Goal: Check status: Check status

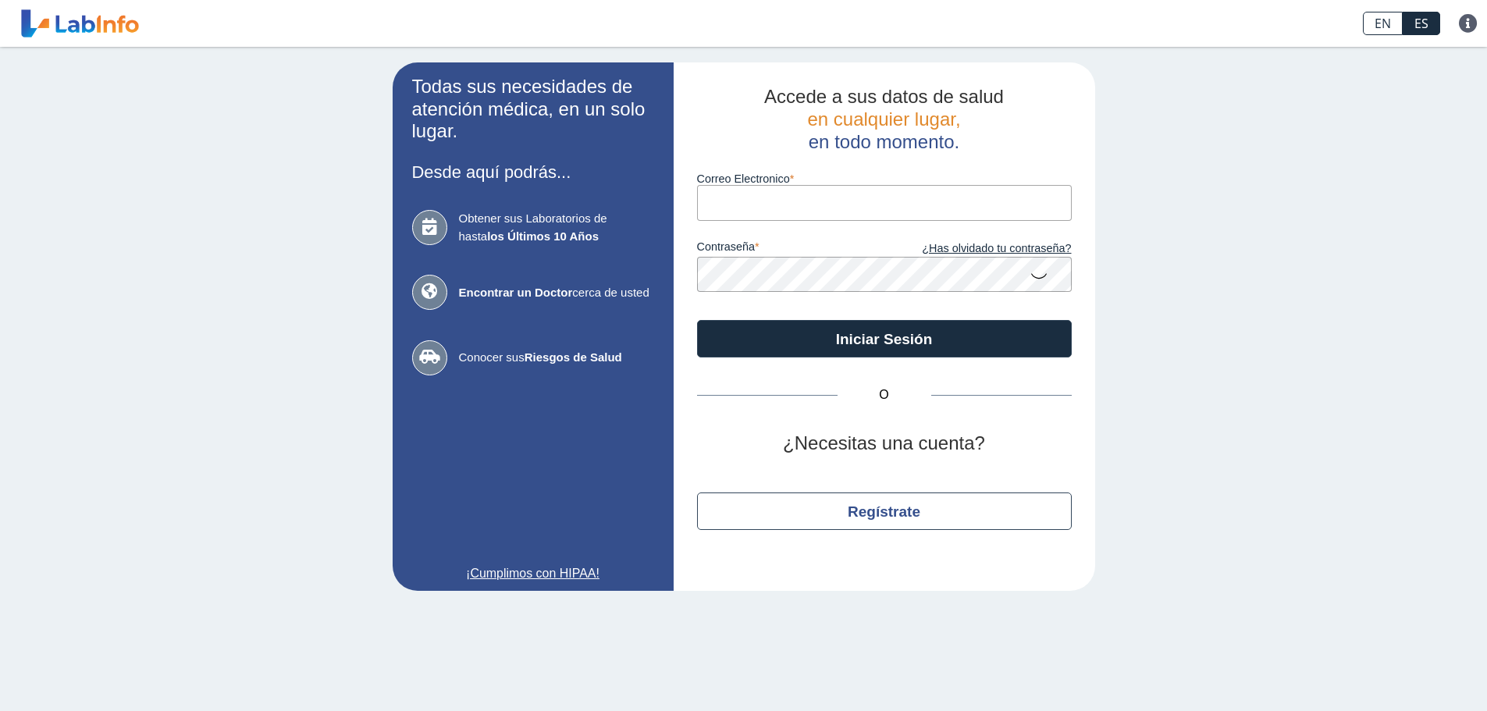
click at [807, 201] on input "Correo Electronico" at bounding box center [884, 202] width 375 height 35
type input "[PERSON_NAME][EMAIL_ADDRESS][PERSON_NAME][DOMAIN_NAME]"
click at [697, 320] on button "Iniciar Sesión" at bounding box center [884, 338] width 375 height 37
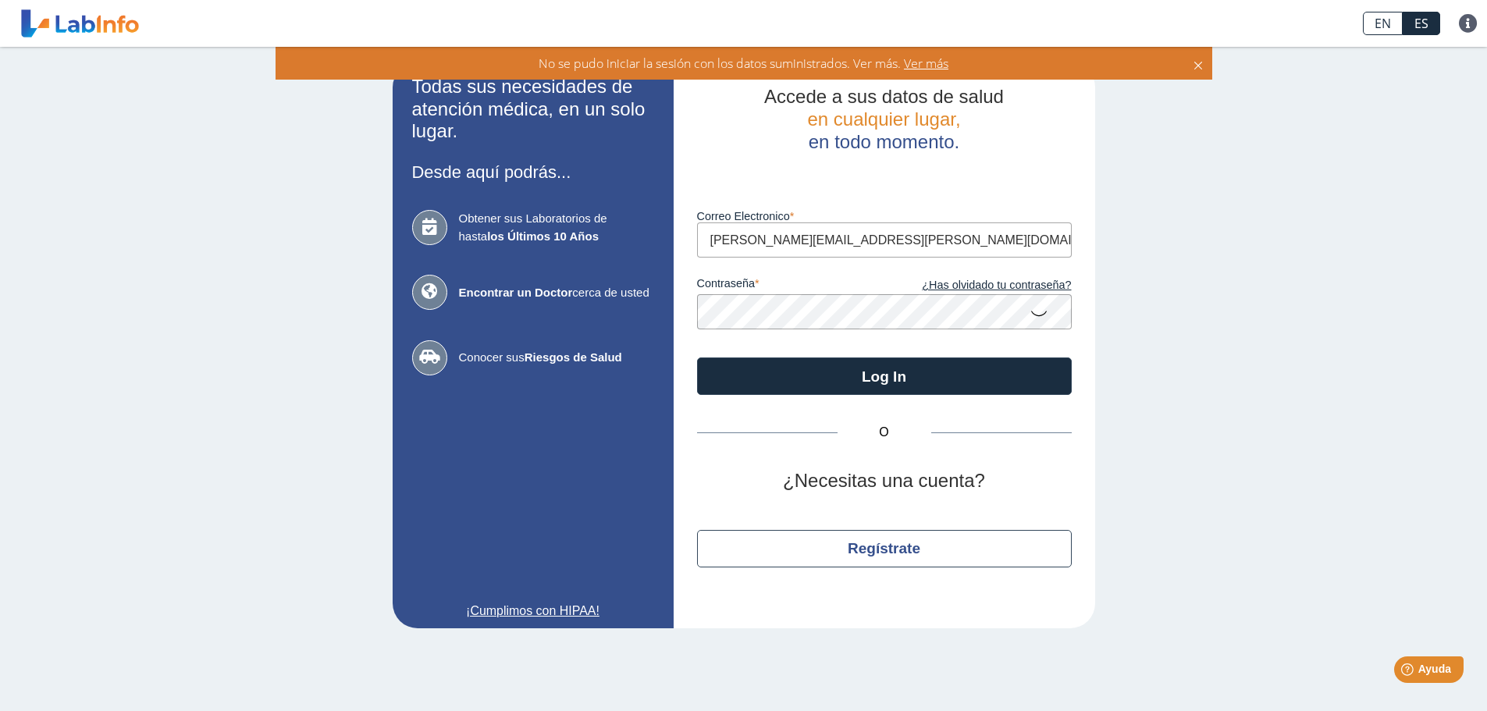
click at [767, 330] on form "Luego de varios intentos fallidos, su cuenta será bloqueada por 20 minutos. Cor…" at bounding box center [884, 274] width 375 height 242
click at [687, 329] on div "Accede a sus datos de salud en cualquier lugar, en todo momento. Luego de vario…" at bounding box center [885, 345] width 422 height 566
click at [697, 358] on button "Log In" at bounding box center [884, 376] width 375 height 37
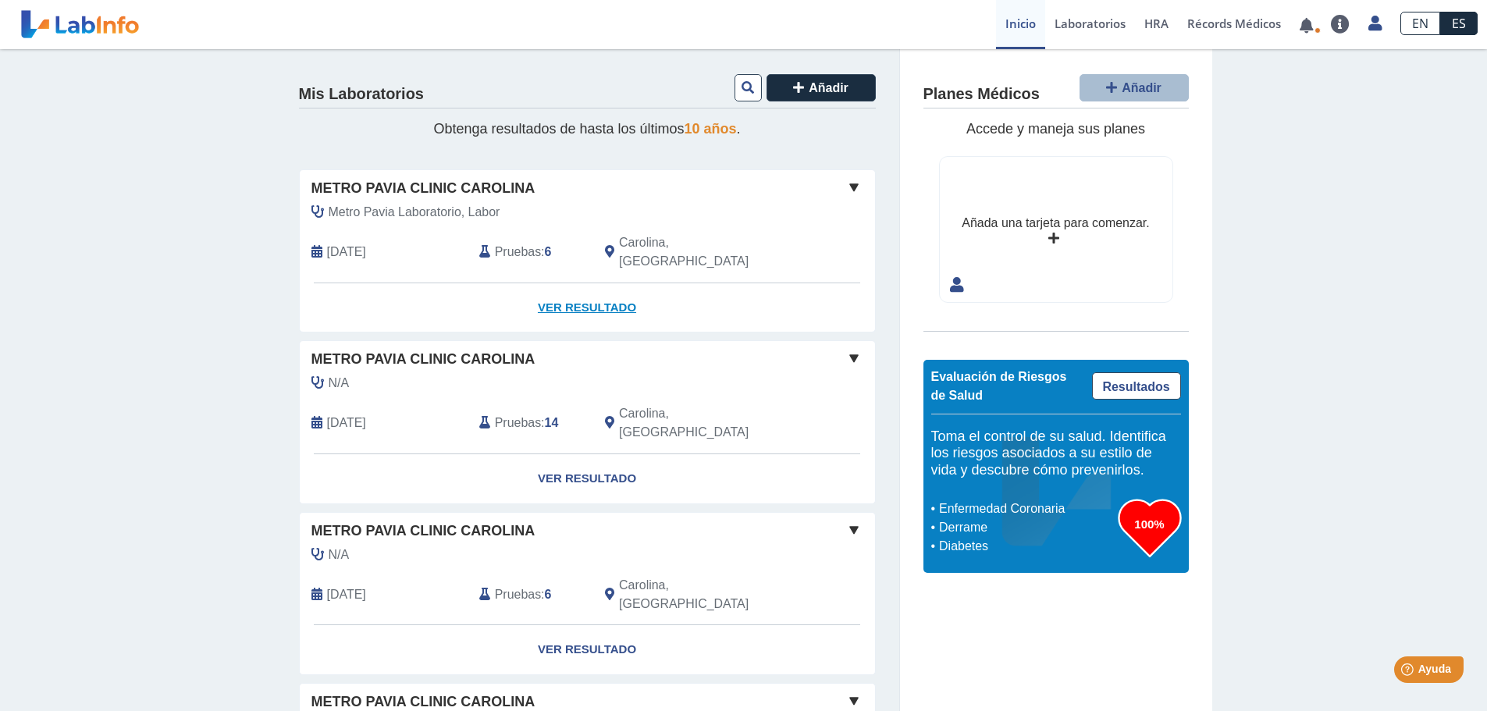
click at [593, 288] on link "Ver Resultado" at bounding box center [587, 307] width 575 height 49
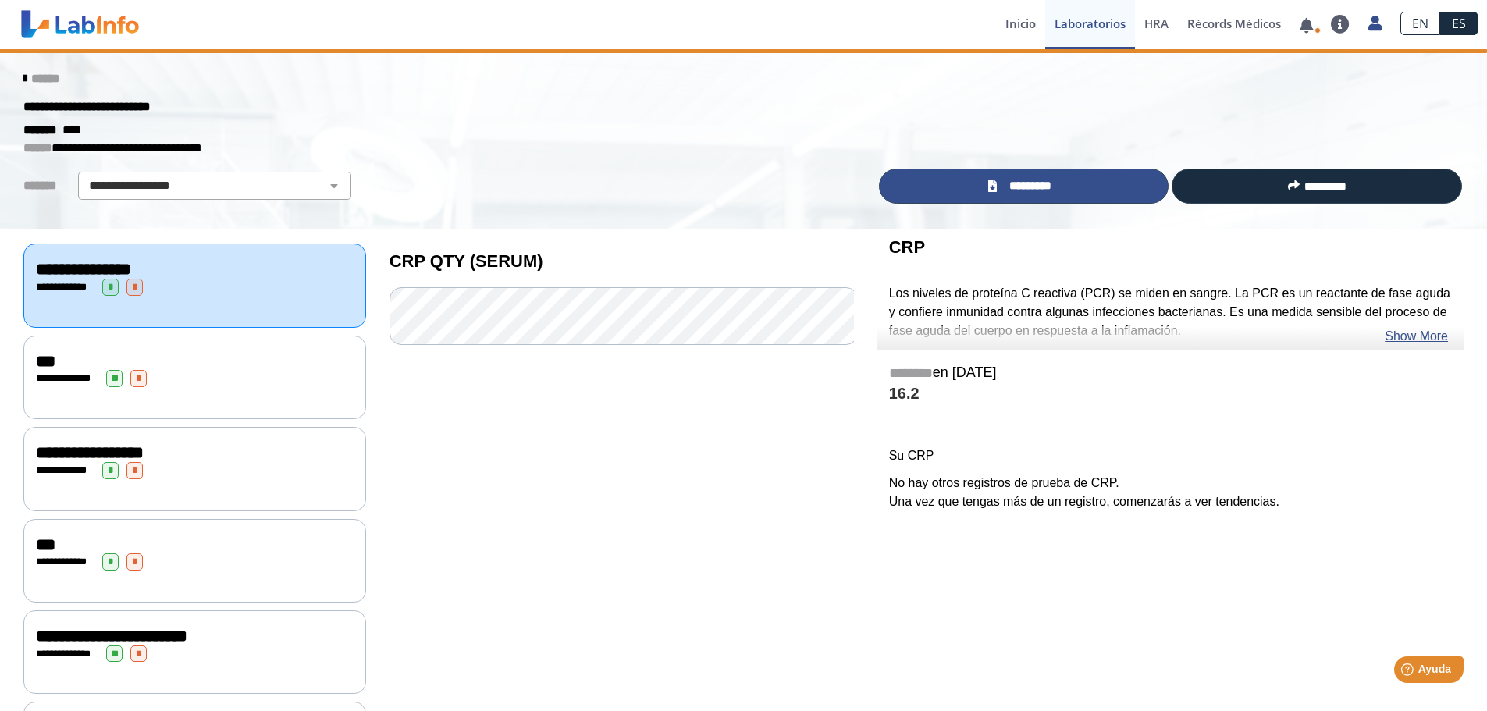
drag, startPoint x: 1069, startPoint y: 175, endPoint x: 1025, endPoint y: 178, distance: 44.6
click at [1069, 175] on link "*********" at bounding box center [1024, 186] width 290 height 35
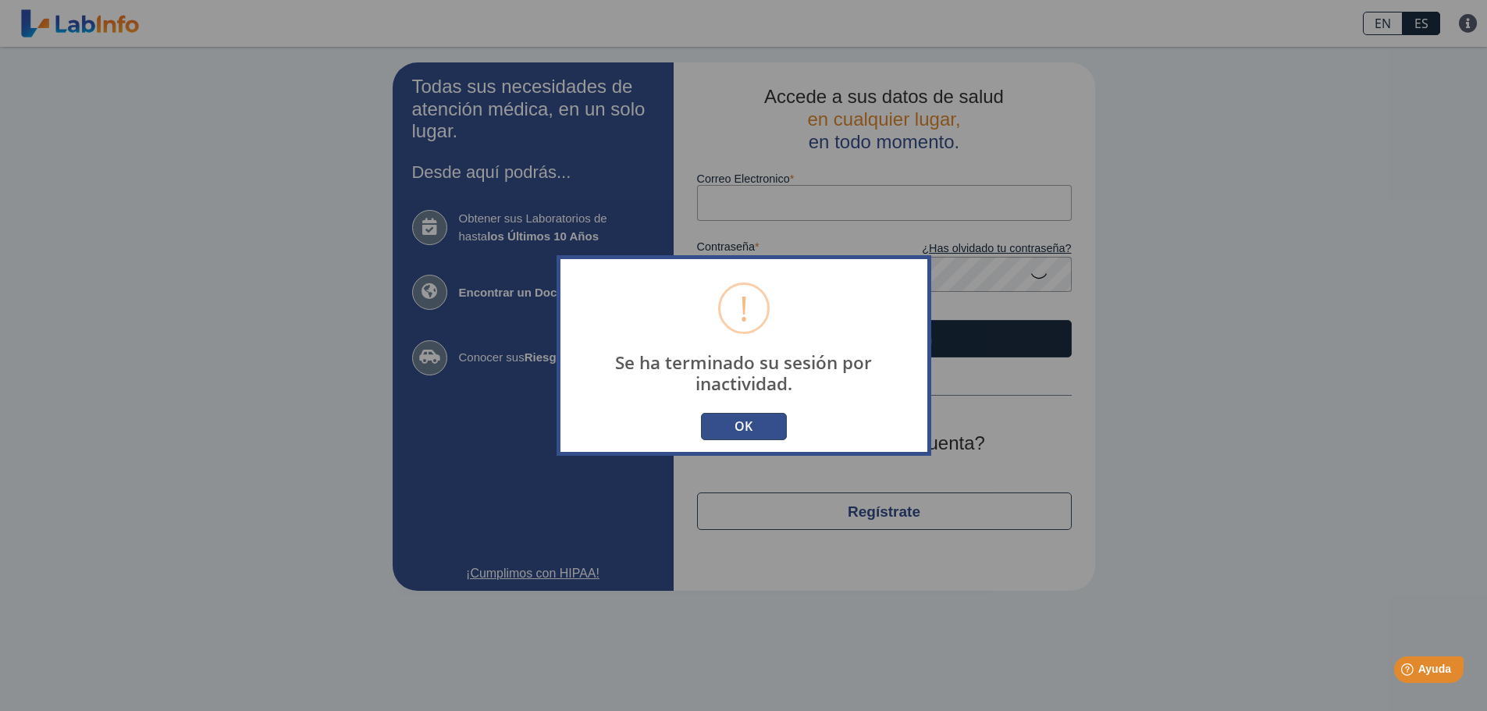
click at [754, 419] on button "OK" at bounding box center [744, 426] width 86 height 27
